Goal: Transaction & Acquisition: Purchase product/service

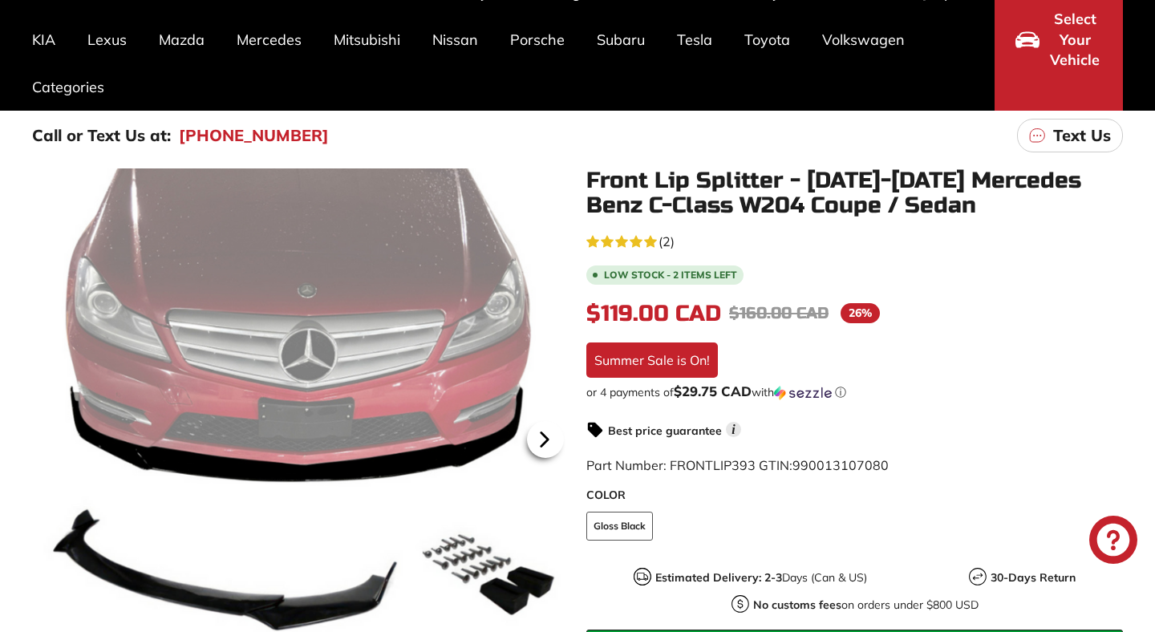
click at [549, 439] on icon at bounding box center [544, 439] width 37 height 37
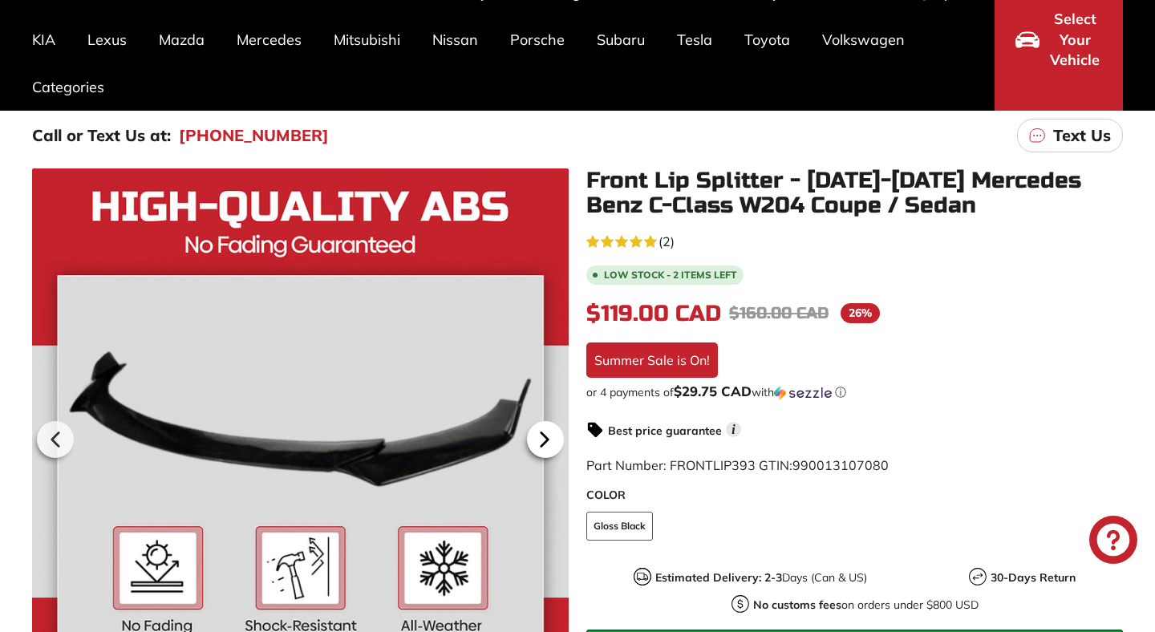
click at [549, 439] on icon at bounding box center [544, 439] width 37 height 37
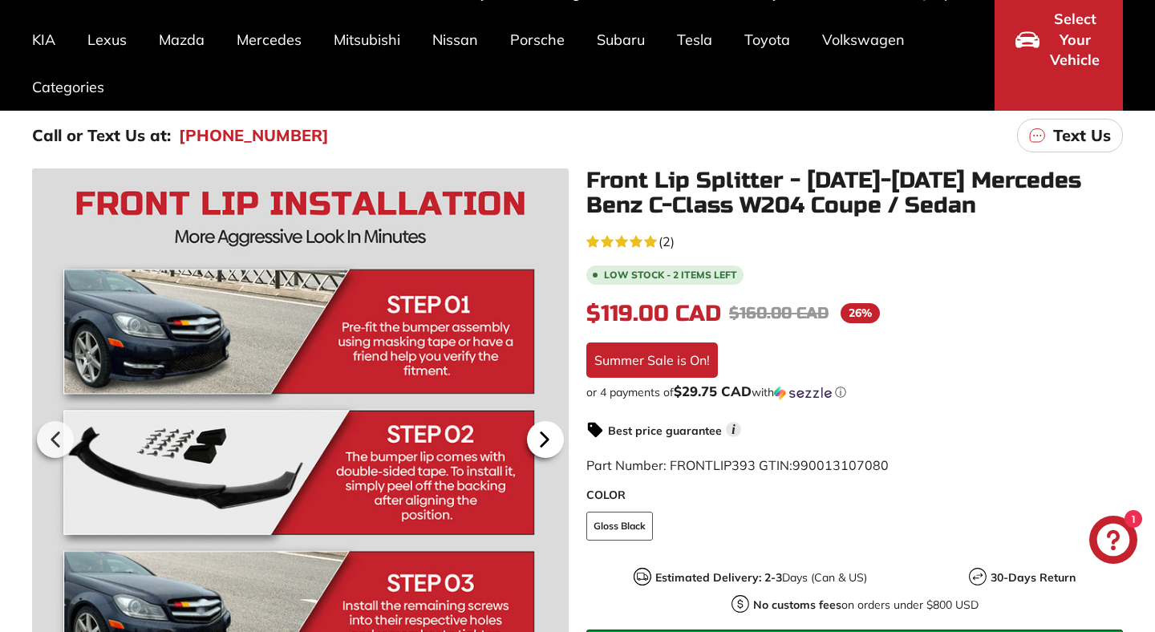
click at [549, 439] on icon at bounding box center [544, 439] width 37 height 37
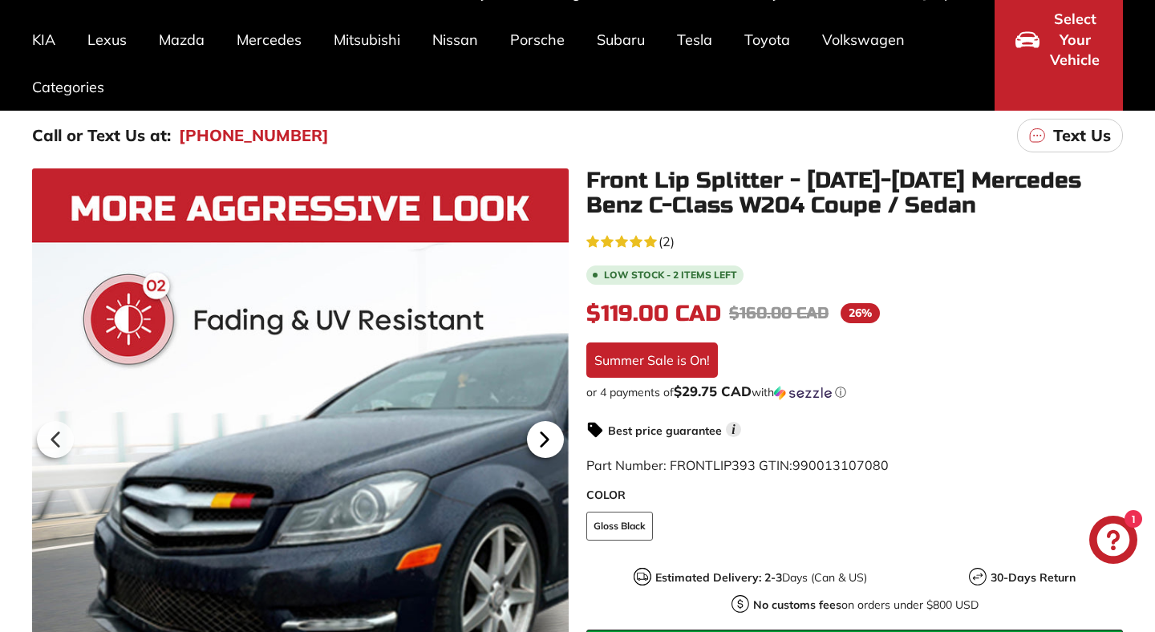
click at [549, 439] on icon at bounding box center [544, 439] width 37 height 37
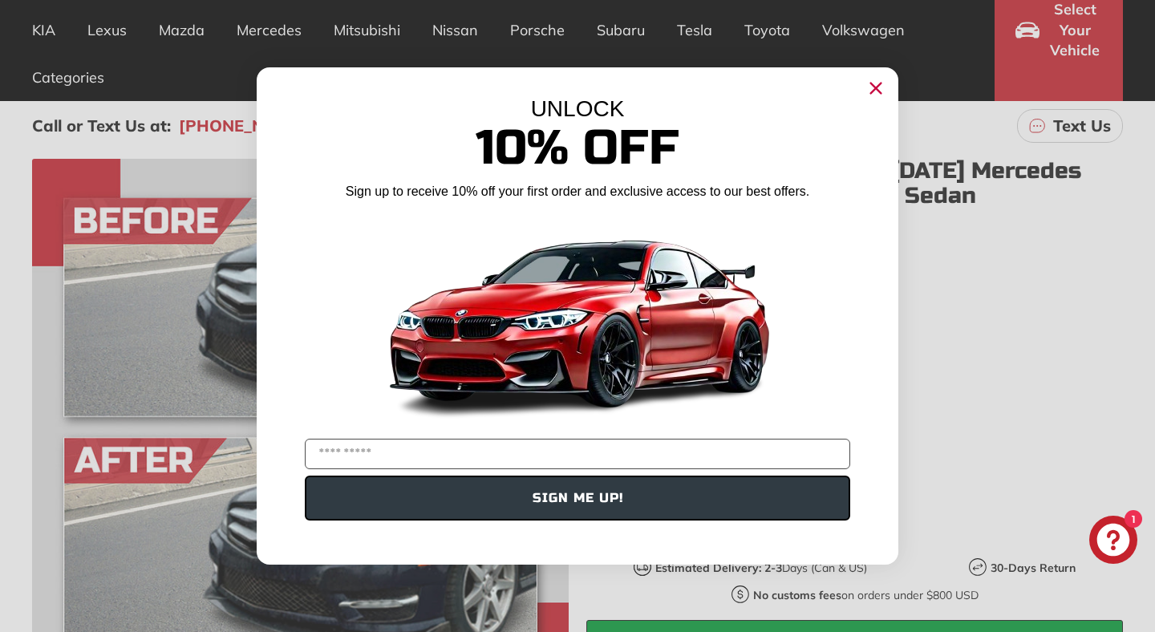
scroll to position [179, 0]
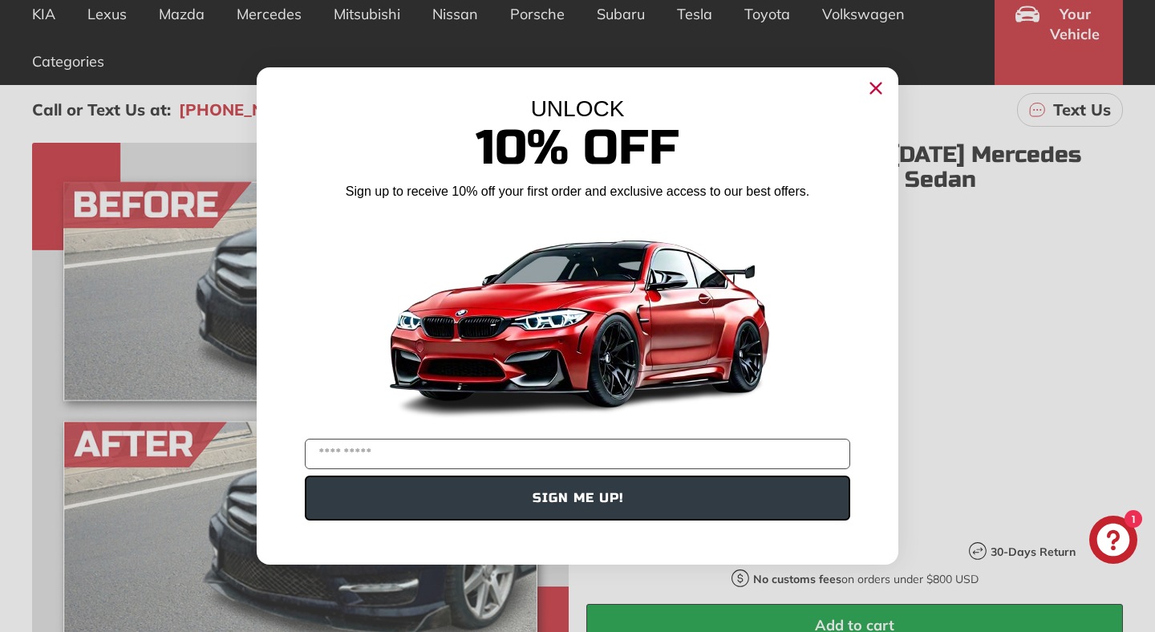
click at [875, 90] on circle "Close dialog" at bounding box center [876, 88] width 24 height 24
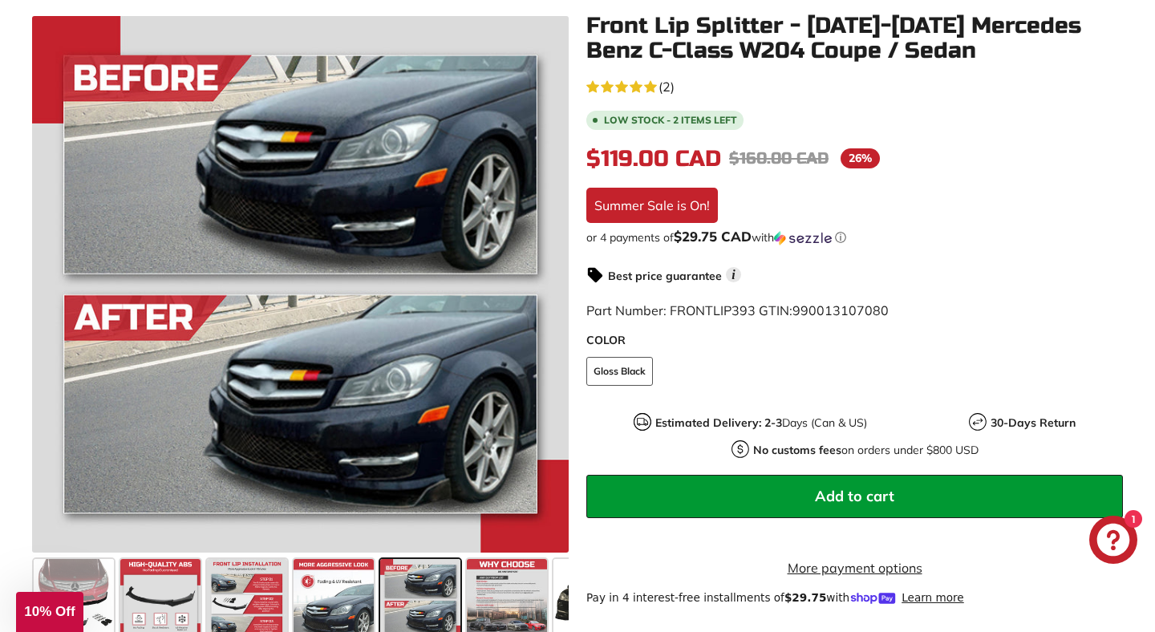
scroll to position [316, 0]
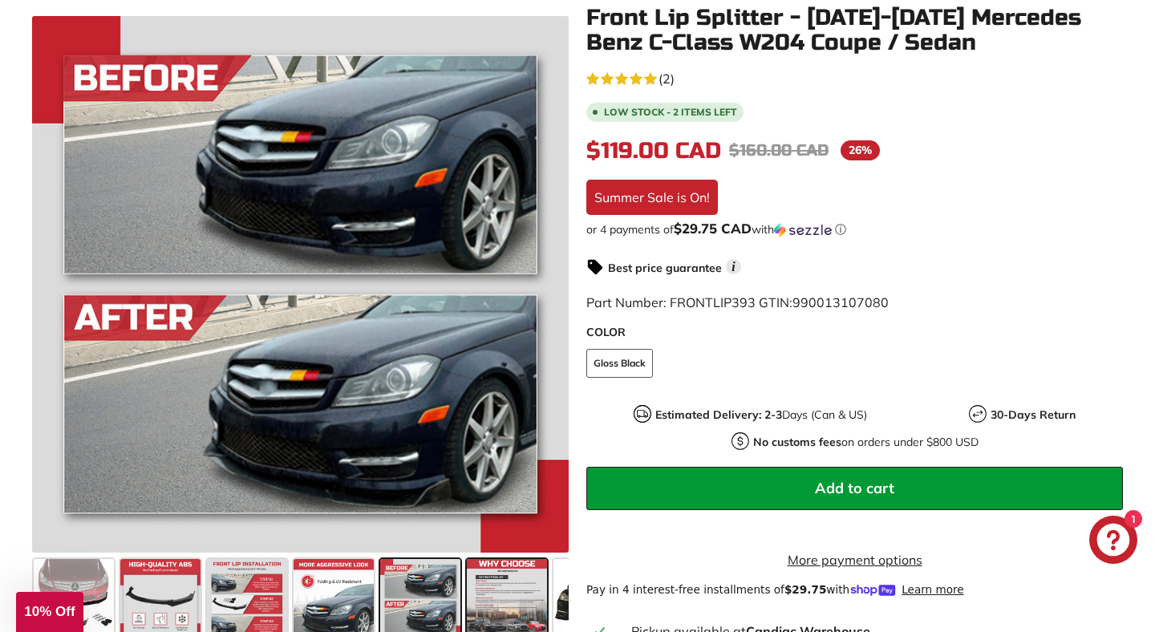
click at [511, 586] on span at bounding box center [507, 599] width 80 height 80
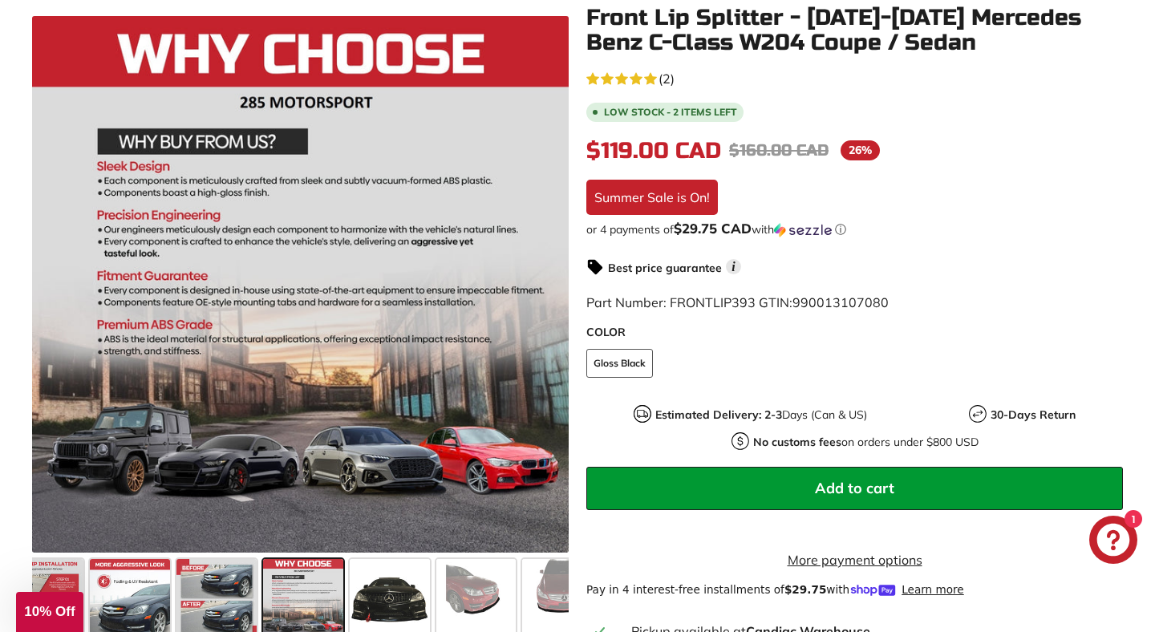
scroll to position [0, 206]
click at [415, 593] on span at bounding box center [387, 599] width 80 height 80
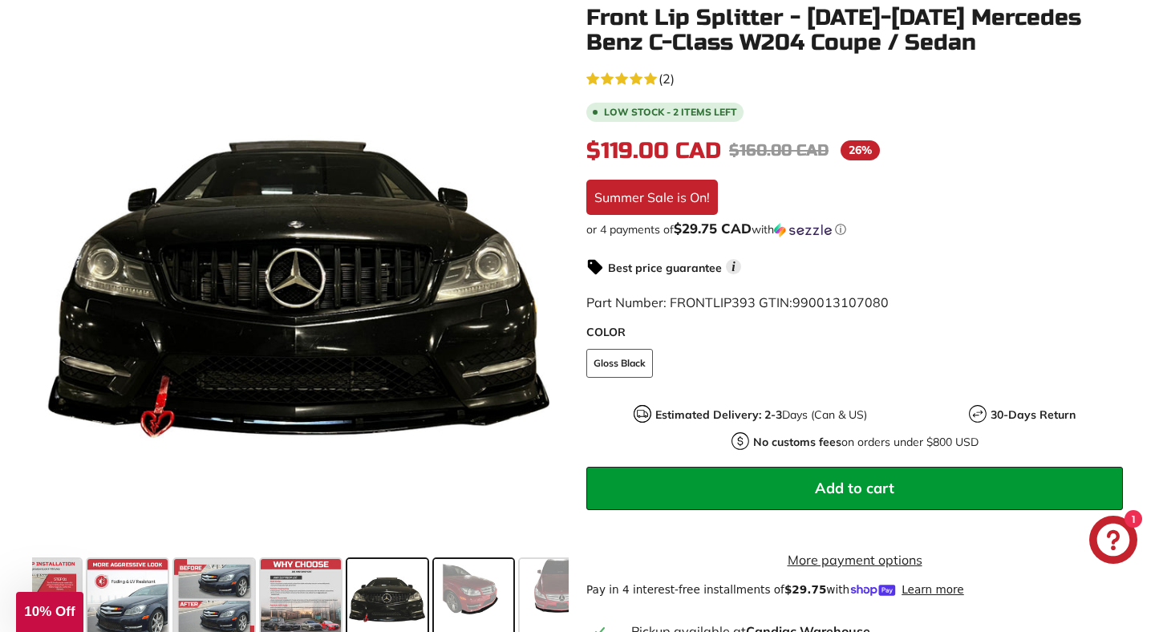
click at [467, 601] on span at bounding box center [474, 599] width 80 height 80
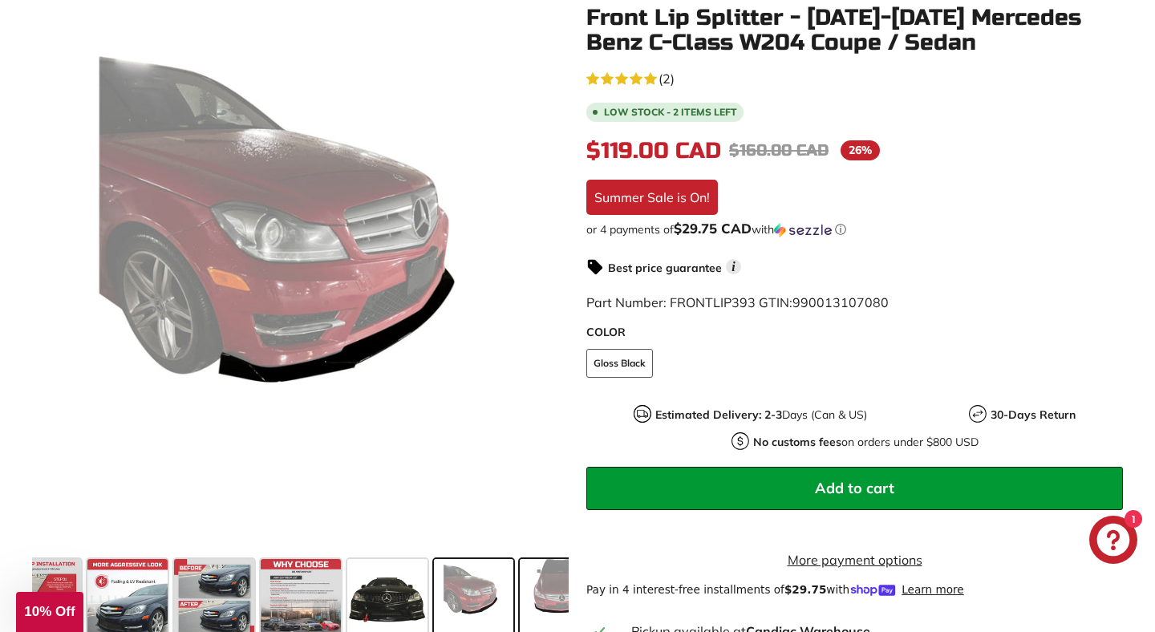
click at [539, 616] on span at bounding box center [560, 599] width 80 height 80
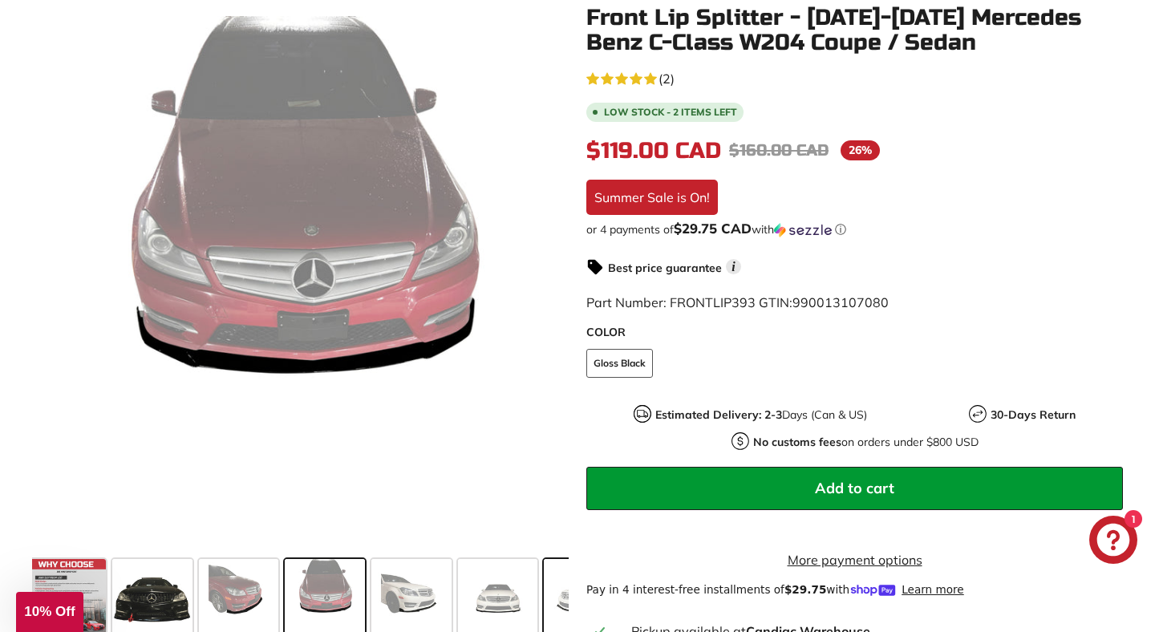
scroll to position [0, 465]
